Goal: Transaction & Acquisition: Purchase product/service

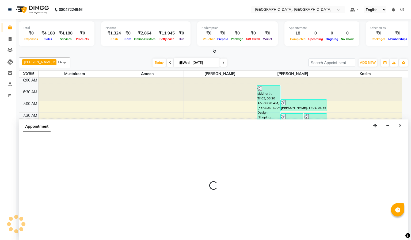
select select "66371"
select select "420"
select select "tentative"
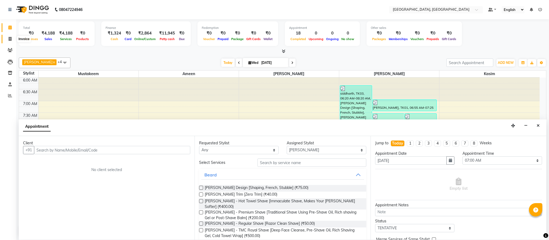
click at [7, 42] on span at bounding box center [9, 39] width 9 height 6
select select "service"
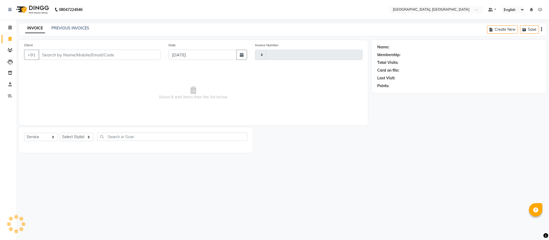
type input "5641"
select select "4977"
drag, startPoint x: 78, startPoint y: 138, endPoint x: 79, endPoint y: 141, distance: 3.1
click at [78, 138] on select "Select Stylist Ameen House Keeping [PERSON_NAME] [PERSON_NAME] Prathiswar [PERS…" at bounding box center [76, 137] width 33 height 8
select select "39027"
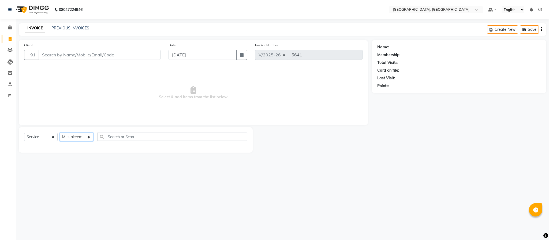
click at [60, 133] on select "Select Stylist Ameen House Keeping [PERSON_NAME] [PERSON_NAME] Prathiswar [PERS…" at bounding box center [76, 137] width 33 height 8
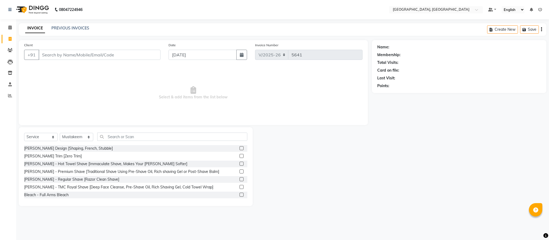
click at [239, 149] on label at bounding box center [241, 148] width 4 height 4
click at [239, 149] on input "checkbox" at bounding box center [240, 148] width 3 height 3
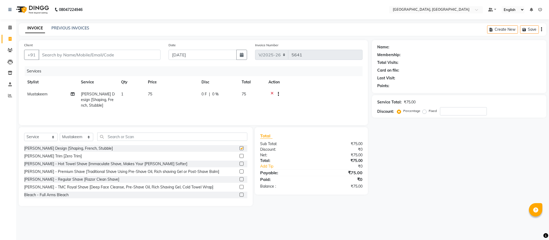
checkbox input "false"
click at [141, 55] on input "Client" at bounding box center [100, 55] width 122 height 10
type input "9"
type input "0"
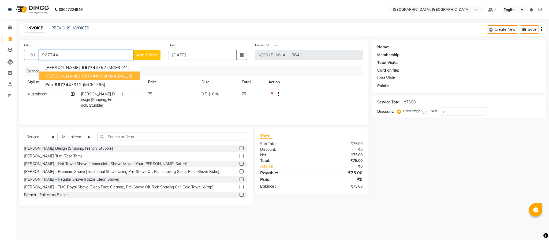
click at [112, 75] on span "(MCE4210)" at bounding box center [121, 75] width 22 height 5
type input "9677447520"
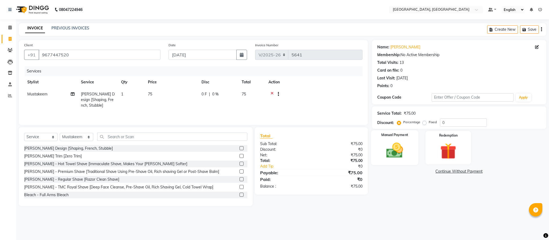
click at [390, 150] on img at bounding box center [394, 150] width 27 height 19
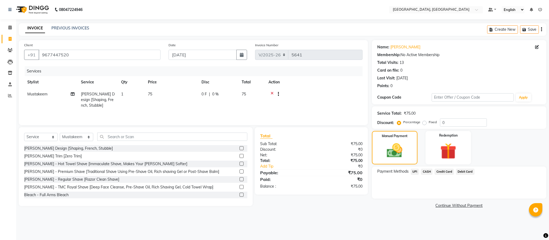
click at [411, 172] on span "CASH" at bounding box center [427, 172] width 12 height 6
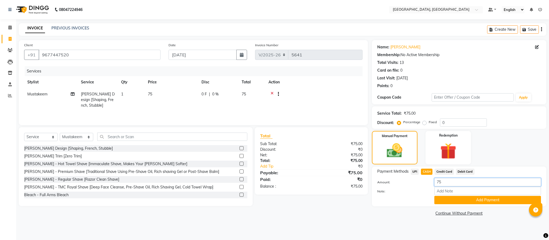
drag, startPoint x: 439, startPoint y: 183, endPoint x: 473, endPoint y: 180, distance: 35.0
click at [411, 183] on input "75" at bounding box center [487, 182] width 107 height 8
type input "7"
type input "25"
click at [411, 198] on button "Add Payment" at bounding box center [487, 200] width 107 height 8
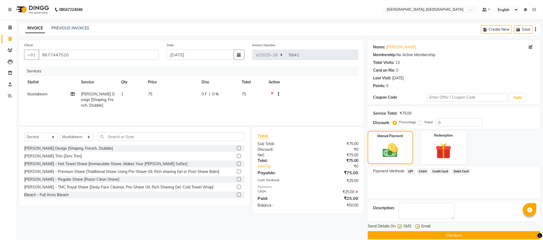
drag, startPoint x: 408, startPoint y: 170, endPoint x: 414, endPoint y: 174, distance: 6.2
click at [409, 170] on span "UPI" at bounding box center [410, 172] width 8 height 6
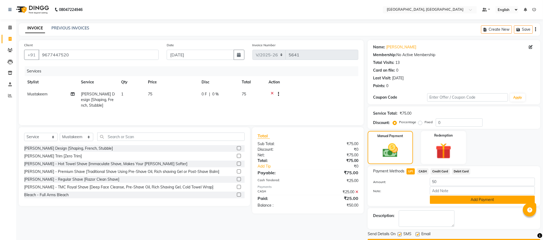
click at [411, 200] on button "Add Payment" at bounding box center [482, 200] width 105 height 8
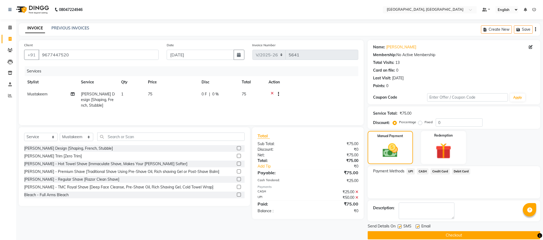
scroll to position [8, 0]
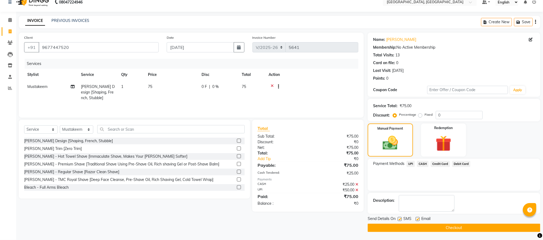
click at [411, 227] on button "Checkout" at bounding box center [453, 228] width 172 height 8
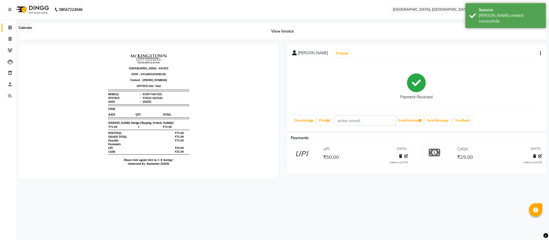
drag, startPoint x: 12, startPoint y: 27, endPoint x: 1, endPoint y: 42, distance: 18.7
click at [12, 27] on span at bounding box center [9, 28] width 9 height 6
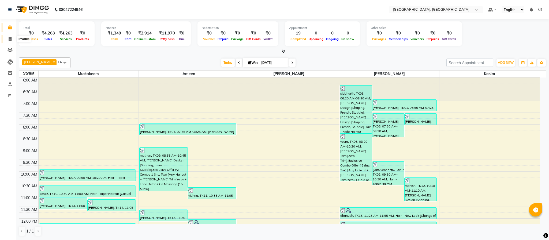
click at [8, 41] on span at bounding box center [9, 39] width 9 height 6
select select "service"
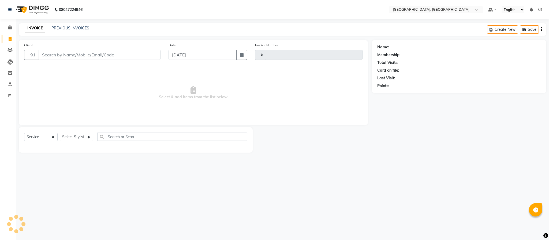
type input "5642"
select select "4977"
click at [80, 136] on select "Select Stylist Ameen House Keeping [PERSON_NAME] [PERSON_NAME] Prathiswar [PERS…" at bounding box center [76, 137] width 33 height 8
select select "84531"
click at [60, 133] on select "Select Stylist Ameen House Keeping [PERSON_NAME] [PERSON_NAME] Prathiswar [PERS…" at bounding box center [76, 137] width 33 height 8
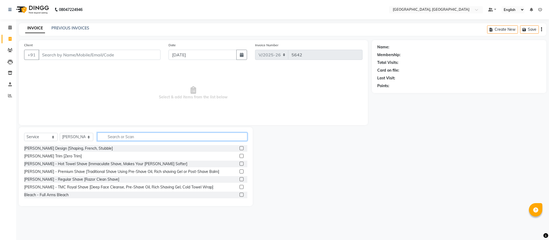
click at [130, 133] on input "text" at bounding box center [172, 137] width 150 height 8
click at [239, 149] on label at bounding box center [241, 148] width 4 height 4
click at [239, 149] on input "checkbox" at bounding box center [240, 148] width 3 height 3
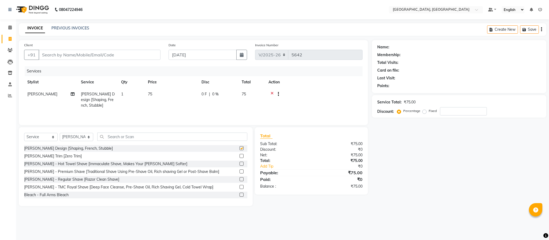
checkbox input "false"
click at [114, 51] on input "Client" at bounding box center [100, 55] width 122 height 10
type input "e"
type input "0"
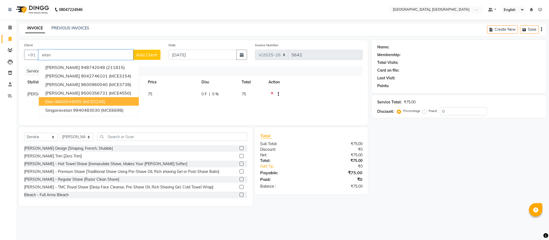
click at [110, 101] on button "elan 9600544055 (MCE5248)" at bounding box center [89, 101] width 100 height 9
type input "9600544055"
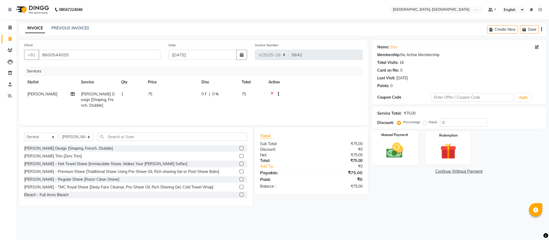
click at [392, 154] on img at bounding box center [394, 150] width 27 height 19
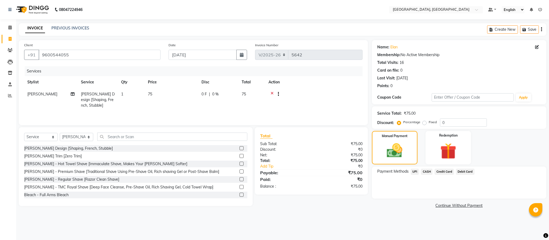
click at [411, 173] on span "CASH" at bounding box center [427, 172] width 12 height 6
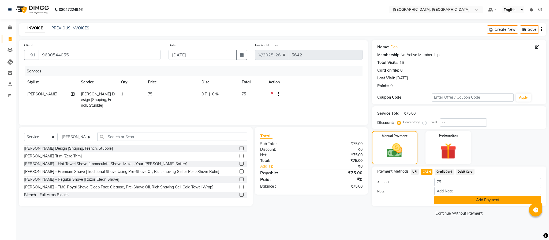
click at [411, 200] on button "Add Payment" at bounding box center [487, 200] width 107 height 8
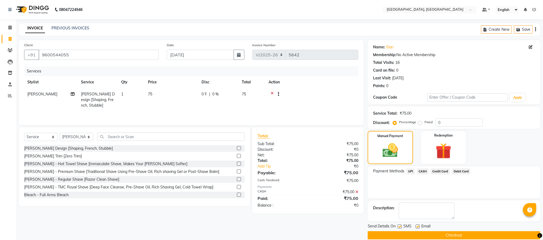
click at [411, 234] on button "Checkout" at bounding box center [453, 236] width 172 height 8
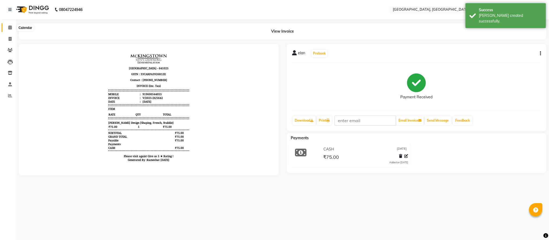
click at [11, 27] on icon at bounding box center [9, 27] width 3 height 4
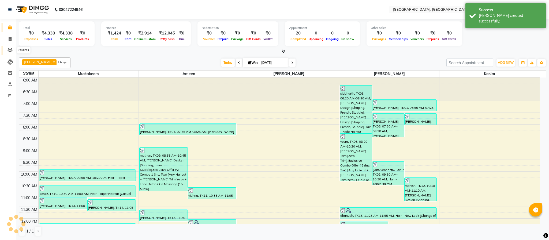
click at [10, 50] on icon at bounding box center [9, 50] width 5 height 4
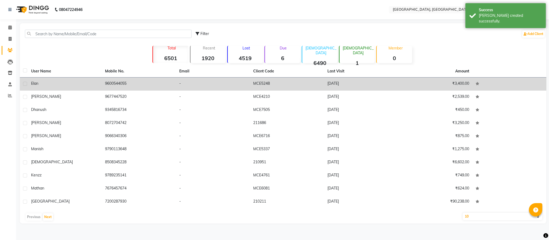
click at [99, 83] on td "elan" at bounding box center [65, 84] width 74 height 13
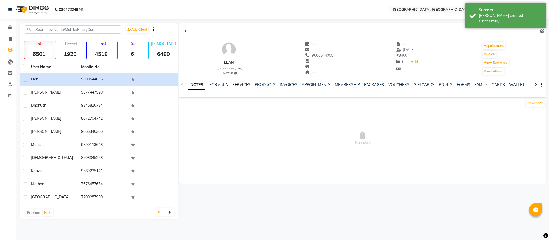
click at [241, 85] on link "SERVICES" at bounding box center [241, 84] width 18 height 5
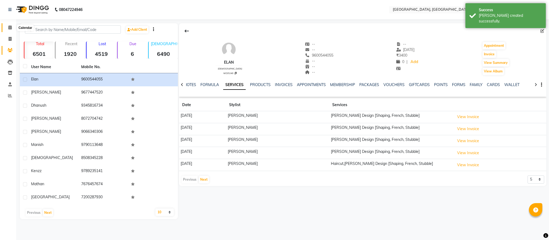
click at [10, 28] on icon at bounding box center [9, 27] width 3 height 4
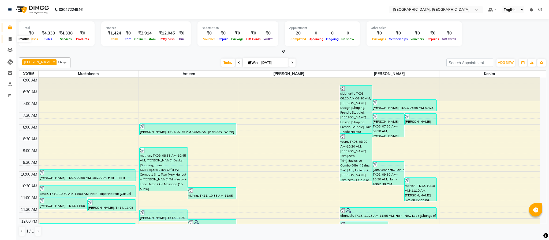
click at [13, 36] on span at bounding box center [9, 39] width 9 height 6
select select "service"
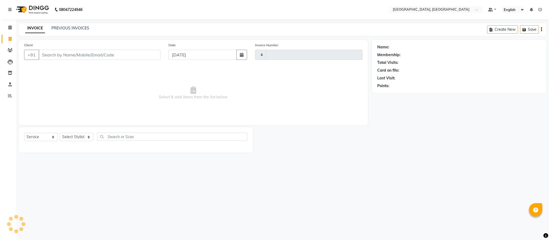
type input "5643"
select select "4977"
drag, startPoint x: 77, startPoint y: 135, endPoint x: 75, endPoint y: 137, distance: 3.0
click at [77, 135] on select "Select Stylist Ameen House Keeping [PERSON_NAME] [PERSON_NAME] Prathiswar [PERS…" at bounding box center [76, 137] width 33 height 8
click at [74, 239] on div "08047224946 Select Location × [GEOGRAPHIC_DATA], [GEOGRAPHIC_DATA] Default Pane…" at bounding box center [274, 120] width 549 height 240
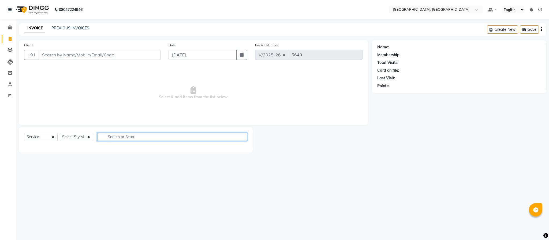
click at [134, 140] on input "text" at bounding box center [172, 137] width 150 height 8
click at [81, 136] on select "Select Stylist Ameen House Keeping [PERSON_NAME] [PERSON_NAME] Prathiswar [PERS…" at bounding box center [76, 137] width 33 height 8
select select "66371"
click at [60, 133] on select "Select Stylist Ameen House Keeping [PERSON_NAME] [PERSON_NAME] Prathiswar [PERS…" at bounding box center [76, 137] width 33 height 8
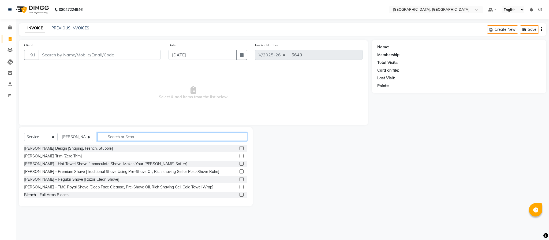
click at [128, 140] on input "text" at bounding box center [172, 137] width 150 height 8
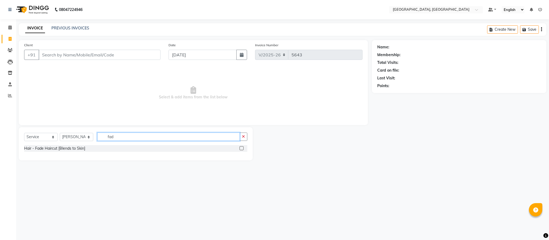
type input "fad"
click at [241, 147] on label at bounding box center [241, 148] width 4 height 4
click at [241, 147] on input "checkbox" at bounding box center [240, 148] width 3 height 3
checkbox input "true"
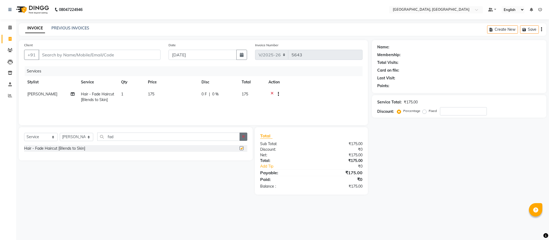
click at [244, 138] on icon "button" at bounding box center [243, 137] width 3 height 4
checkbox input "false"
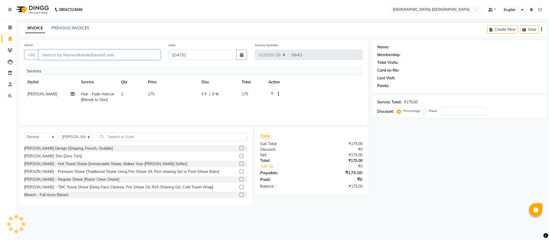
click at [149, 54] on input "Client" at bounding box center [100, 55] width 122 height 10
type input "7"
type input "0"
click at [56, 56] on input "720057323" at bounding box center [86, 55] width 95 height 10
click at [49, 58] on input "720057323" at bounding box center [86, 55] width 95 height 10
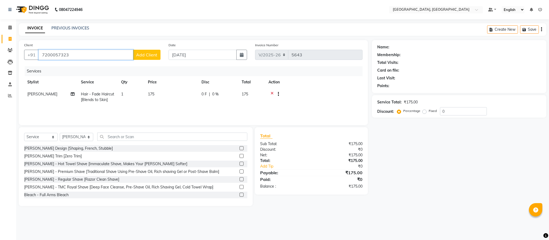
type input "7200057323"
click at [145, 52] on button "Add Client" at bounding box center [147, 55] width 28 height 10
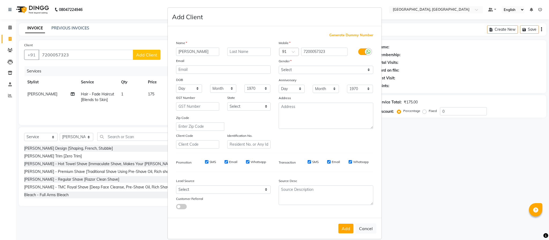
type input "[PERSON_NAME]"
click at [292, 70] on select "Select [DEMOGRAPHIC_DATA] [DEMOGRAPHIC_DATA] Other Prefer Not To Say" at bounding box center [325, 70] width 95 height 8
select select "[DEMOGRAPHIC_DATA]"
click at [278, 66] on select "Select [DEMOGRAPHIC_DATA] [DEMOGRAPHIC_DATA] Other Prefer Not To Say" at bounding box center [325, 70] width 95 height 8
click at [342, 226] on button "Add" at bounding box center [345, 229] width 15 height 10
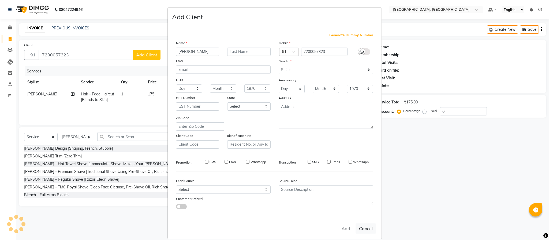
select select
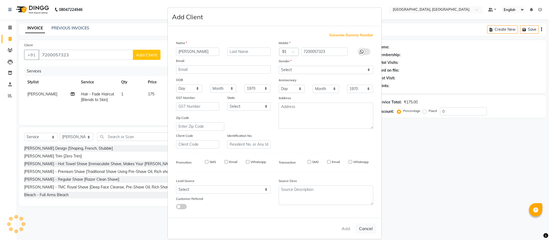
select select
checkbox input "false"
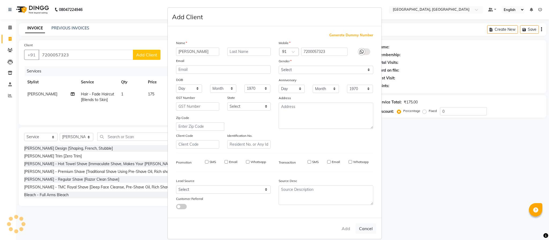
checkbox input "false"
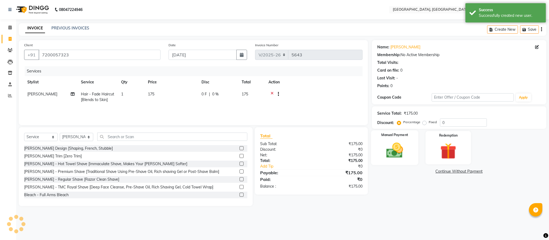
click at [399, 146] on img at bounding box center [394, 150] width 27 height 19
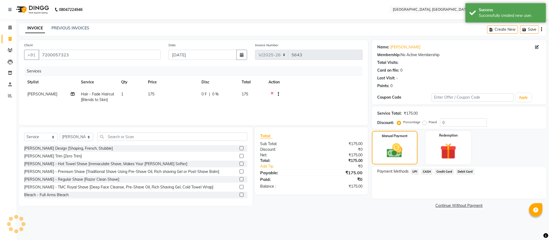
click at [411, 171] on span "CASH" at bounding box center [427, 172] width 12 height 6
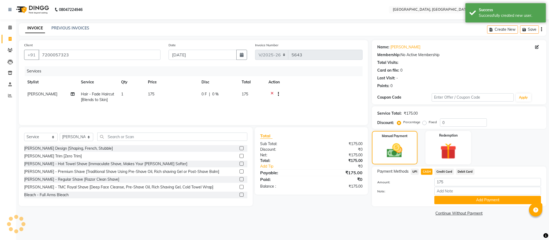
click at [411, 198] on button "Add Payment" at bounding box center [487, 200] width 107 height 8
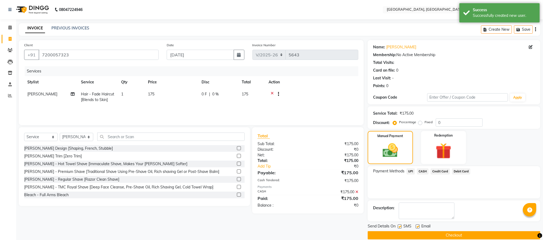
drag, startPoint x: 452, startPoint y: 233, endPoint x: 440, endPoint y: 237, distance: 12.7
click at [411, 234] on button "Checkout" at bounding box center [453, 236] width 172 height 8
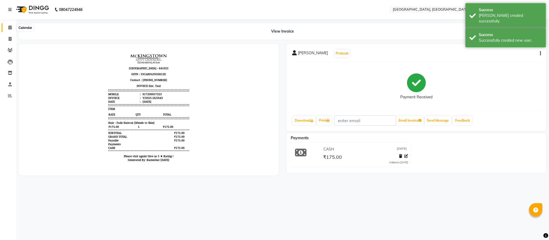
click at [10, 27] on icon at bounding box center [9, 27] width 3 height 4
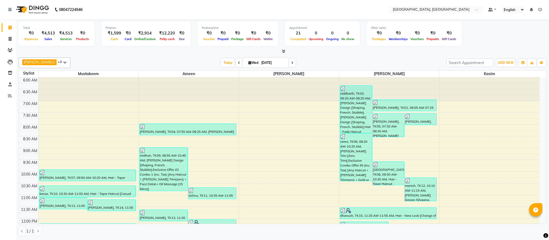
click at [283, 51] on icon at bounding box center [283, 51] width 3 height 4
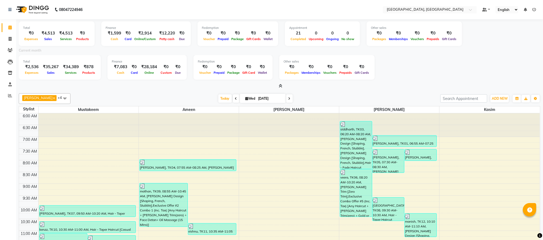
click at [280, 86] on icon at bounding box center [280, 86] width 3 height 4
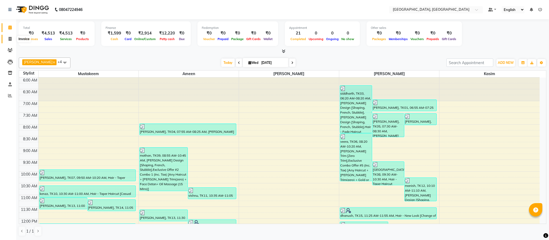
click at [10, 39] on icon at bounding box center [10, 39] width 3 height 4
select select "service"
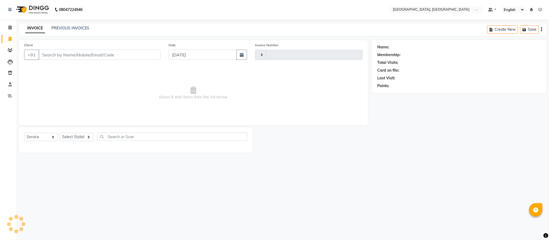
type input "5644"
select select "4977"
click at [77, 137] on select "Select Stylist Ameen House Keeping [PERSON_NAME] [PERSON_NAME] Prathiswar [PERS…" at bounding box center [76, 137] width 33 height 8
select select "66371"
click at [60, 133] on select "Select Stylist Ameen House Keeping [PERSON_NAME] [PERSON_NAME] Prathiswar [PERS…" at bounding box center [76, 137] width 33 height 8
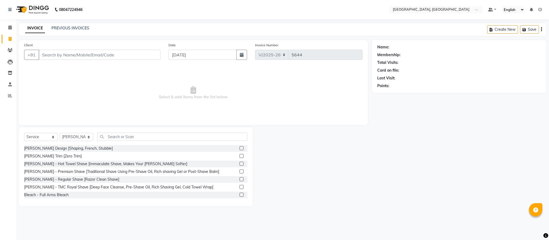
drag, startPoint x: 235, startPoint y: 149, endPoint x: 235, endPoint y: 145, distance: 4.3
click at [239, 149] on label at bounding box center [241, 148] width 4 height 4
click at [239, 149] on input "checkbox" at bounding box center [240, 148] width 3 height 3
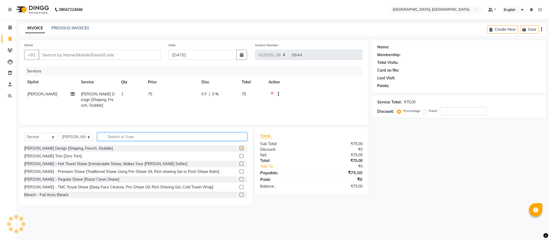
click at [233, 138] on input "text" at bounding box center [172, 137] width 150 height 8
checkbox input "false"
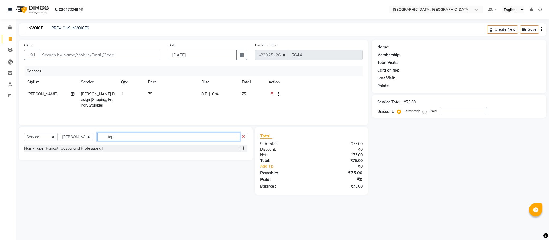
type input "tap"
click at [240, 150] on label at bounding box center [241, 148] width 4 height 4
click at [240, 150] on input "checkbox" at bounding box center [240, 148] width 3 height 3
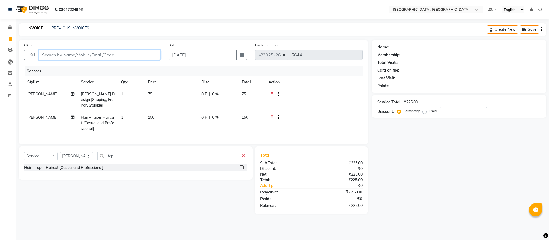
checkbox input "false"
click at [119, 58] on input "Client" at bounding box center [100, 55] width 122 height 10
type input "7"
type input "0"
type input "7708865080"
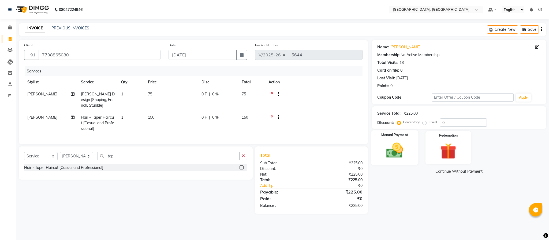
click at [401, 154] on img at bounding box center [394, 150] width 27 height 19
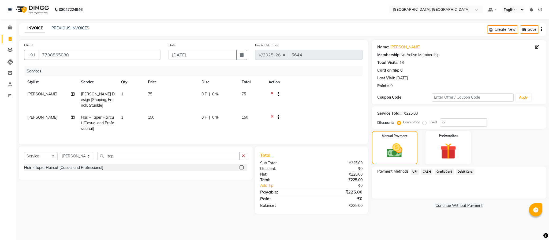
click at [411, 170] on span "UPI" at bounding box center [415, 172] width 8 height 6
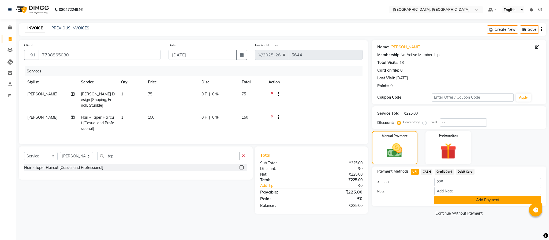
click at [411, 201] on button "Add Payment" at bounding box center [487, 200] width 107 height 8
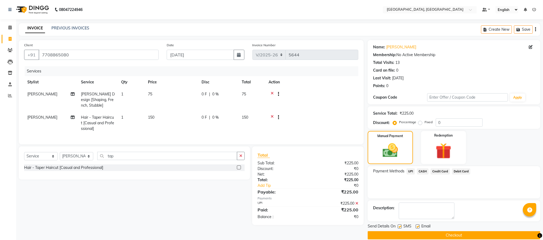
click at [411, 232] on button "Checkout" at bounding box center [453, 236] width 172 height 8
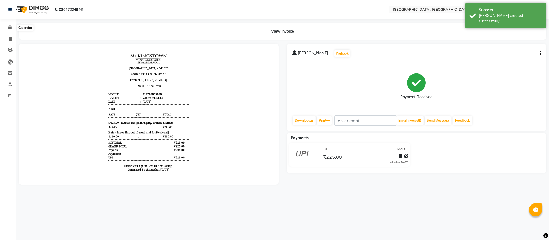
click at [14, 29] on span at bounding box center [9, 28] width 9 height 6
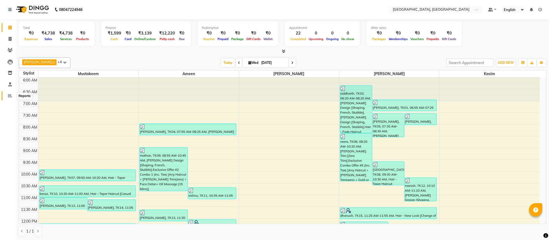
click at [9, 94] on icon at bounding box center [10, 96] width 4 height 4
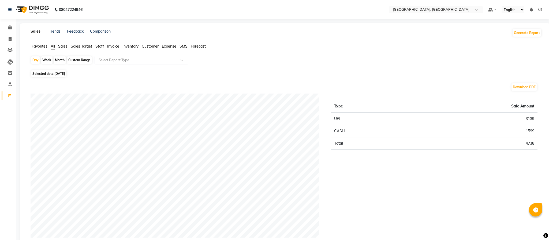
click at [100, 47] on span "Staff" at bounding box center [99, 46] width 9 height 5
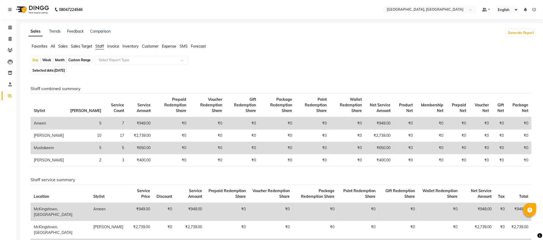
click at [237, 61] on div "Day Week Month Custom Range Select Report Type" at bounding box center [282, 61] width 503 height 10
drag, startPoint x: 274, startPoint y: 106, endPoint x: 279, endPoint y: 114, distance: 10.1
click at [330, 114] on th "Wallet Redemption Share" at bounding box center [347, 106] width 35 height 24
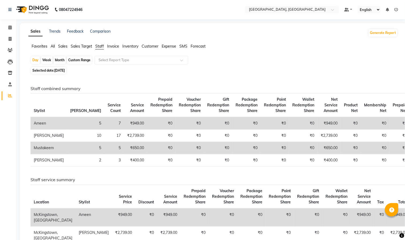
click at [357, 73] on div "Selected date: [DATE]" at bounding box center [214, 71] width 367 height 6
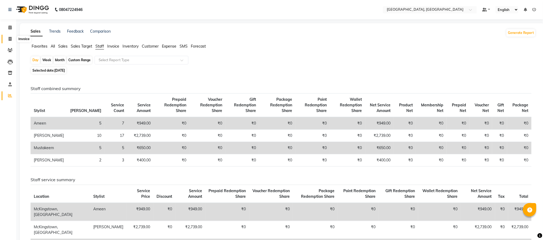
drag, startPoint x: 10, startPoint y: 42, endPoint x: 0, endPoint y: 36, distance: 11.4
click at [10, 42] on span at bounding box center [9, 39] width 9 height 6
select select "service"
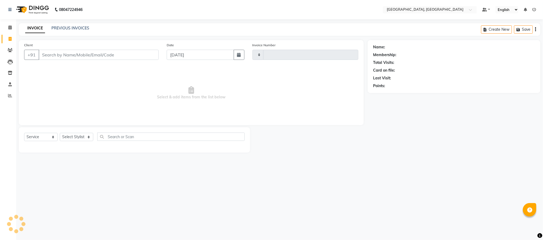
type input "5645"
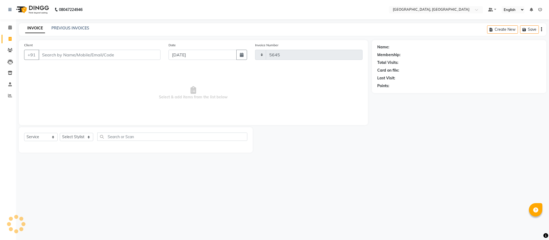
select select "4977"
click at [76, 136] on select "Select Stylist Ameen House Keeping [PERSON_NAME] [PERSON_NAME] Prathiswar [PERS…" at bounding box center [76, 137] width 33 height 8
select select "39027"
click at [60, 133] on select "Select Stylist Ameen House Keeping [PERSON_NAME] [PERSON_NAME] Prathiswar [PERS…" at bounding box center [76, 137] width 33 height 8
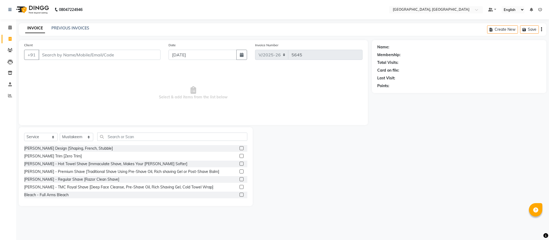
click at [239, 148] on label at bounding box center [241, 148] width 4 height 4
click at [239, 148] on input "checkbox" at bounding box center [240, 148] width 3 height 3
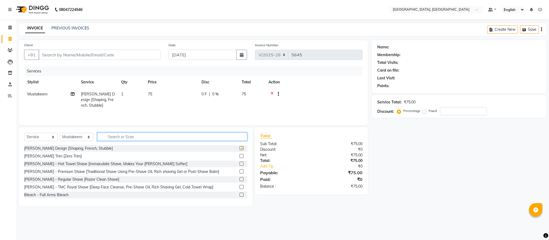
click at [235, 141] on input "text" at bounding box center [172, 137] width 150 height 8
checkbox input "false"
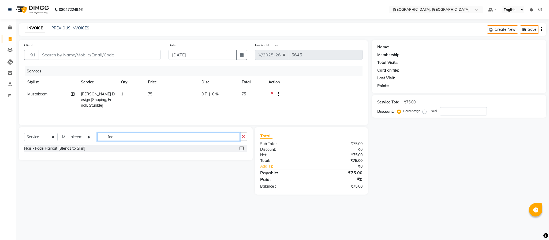
type input "fad"
click at [243, 150] on label at bounding box center [241, 148] width 4 height 4
click at [243, 150] on input "checkbox" at bounding box center [240, 148] width 3 height 3
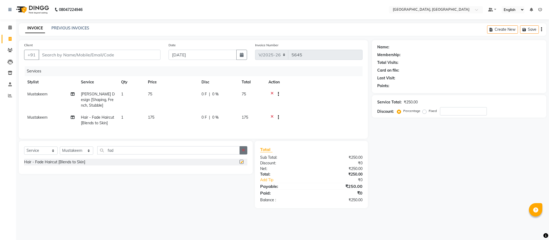
checkbox input "false"
click at [244, 152] on icon "button" at bounding box center [243, 151] width 3 height 4
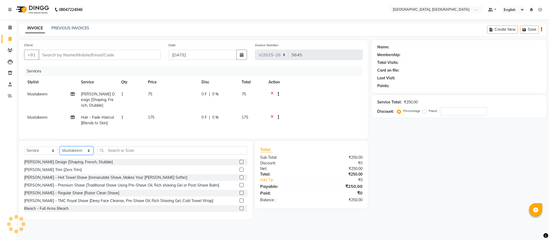
click at [86, 155] on select "Select Stylist Ameen House Keeping [PERSON_NAME] [PERSON_NAME] Prathiswar [PERS…" at bounding box center [76, 151] width 33 height 8
select select "59056"
click at [60, 153] on select "Select Stylist Ameen House Keeping [PERSON_NAME] [PERSON_NAME] Prathiswar [PERS…" at bounding box center [76, 151] width 33 height 8
click at [117, 155] on input "text" at bounding box center [172, 150] width 150 height 8
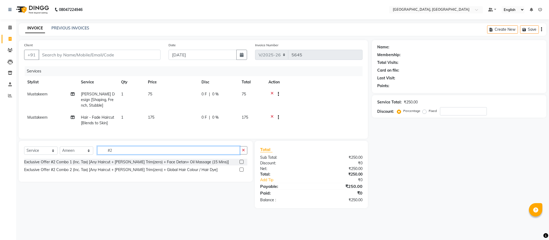
type input "#2"
click at [241, 172] on label at bounding box center [241, 170] width 4 height 4
click at [241, 172] on input "checkbox" at bounding box center [240, 169] width 3 height 3
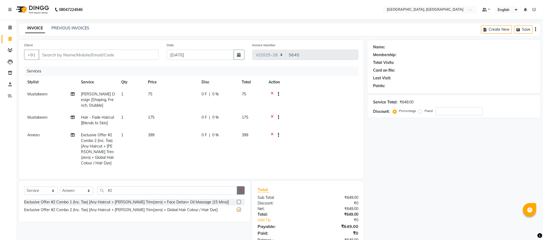
checkbox input "false"
click at [238, 195] on button "button" at bounding box center [241, 191] width 8 height 8
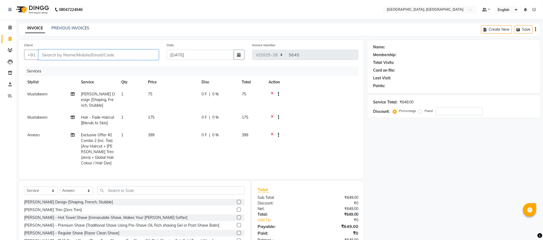
click at [138, 54] on input "Client" at bounding box center [99, 55] width 120 height 10
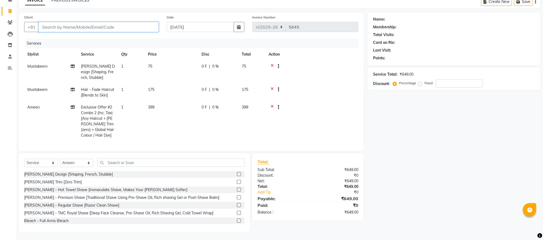
click at [148, 22] on input "Client" at bounding box center [99, 27] width 120 height 10
type input "9"
type input "0"
type input "9843219921"
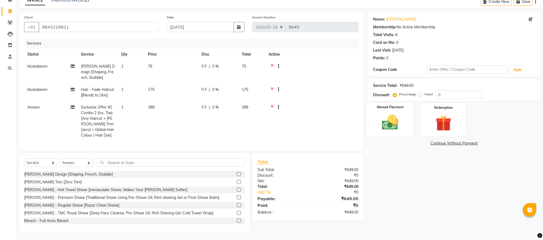
click at [395, 116] on img at bounding box center [390, 122] width 27 height 19
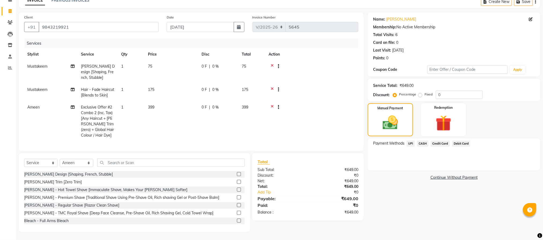
click at [411, 141] on span "UPI" at bounding box center [410, 144] width 8 height 6
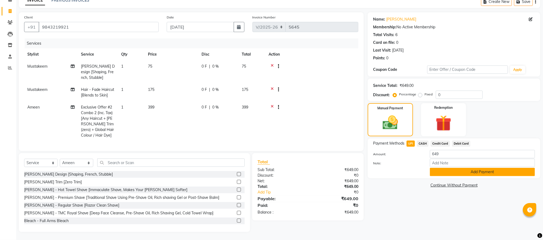
click at [411, 168] on button "Add Payment" at bounding box center [482, 172] width 105 height 8
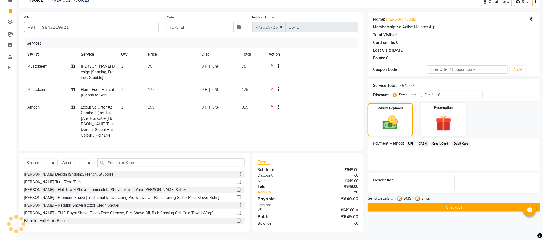
click at [411, 205] on button "Checkout" at bounding box center [453, 208] width 172 height 8
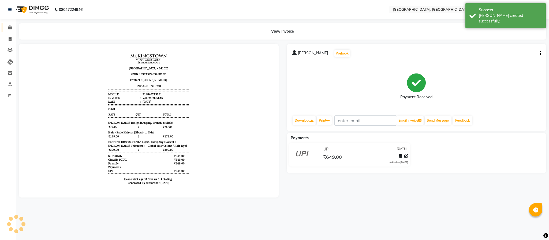
click at [8, 24] on link "Calendar" at bounding box center [8, 27] width 13 height 9
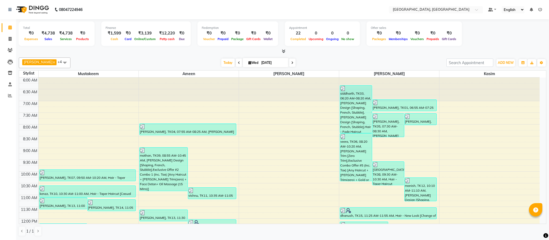
click at [411, 47] on div "Total ₹0 Expenses ₹4,738 Sales ₹4,738 Services ₹0 Products Finance ₹1,599 Cash …" at bounding box center [282, 34] width 527 height 26
